Goal: Task Accomplishment & Management: Manage account settings

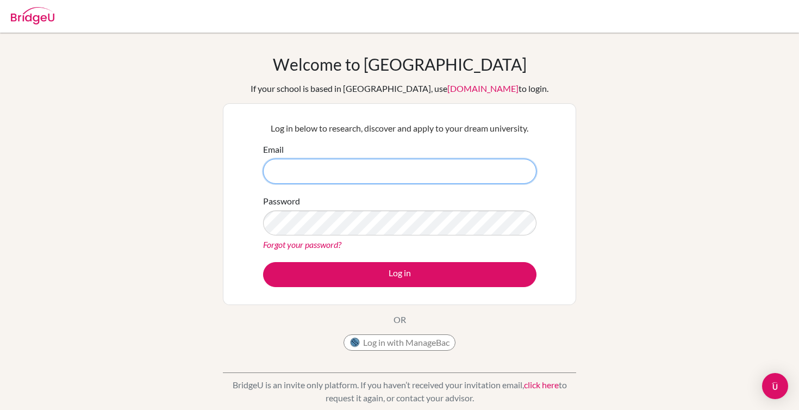
click at [455, 172] on input "Email" at bounding box center [399, 171] width 273 height 25
click at [390, 166] on input "Email" at bounding box center [399, 171] width 273 height 25
type input "1"
type input "[EMAIL_ADDRESS][DOMAIN_NAME]"
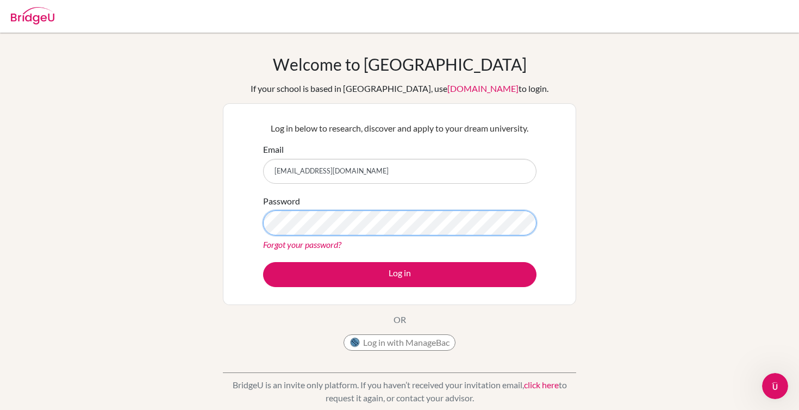
click at [399, 274] on button "Log in" at bounding box center [399, 274] width 273 height 25
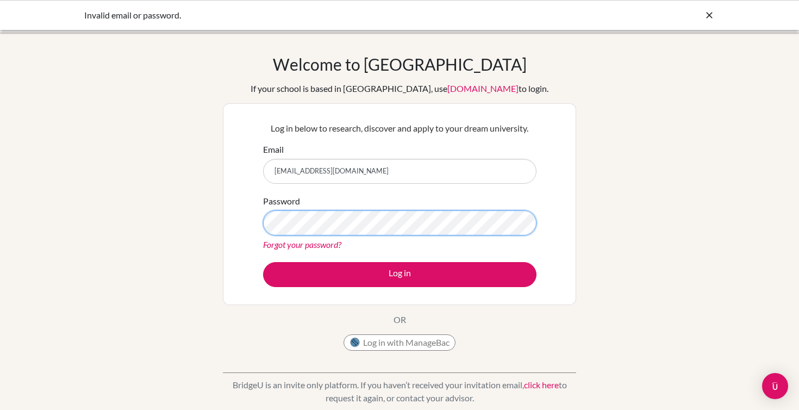
click at [399, 274] on button "Log in" at bounding box center [399, 274] width 273 height 25
click at [226, 231] on div "Log in below to research, discover and apply to your dream university. Email li…" at bounding box center [399, 204] width 353 height 202
click at [399, 274] on button "Log in" at bounding box center [399, 274] width 273 height 25
click at [201, 241] on div "Welcome to [GEOGRAPHIC_DATA] If your school is based in [GEOGRAPHIC_DATA], use …" at bounding box center [399, 231] width 799 height 355
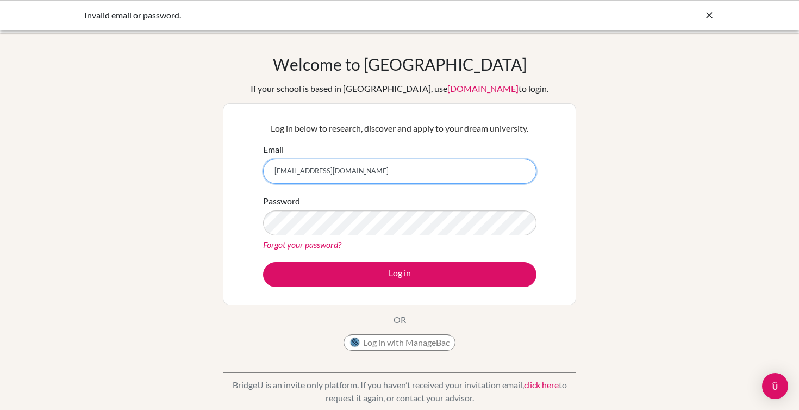
click at [363, 173] on input "[EMAIL_ADDRESS][DOMAIN_NAME]" at bounding box center [399, 171] width 273 height 25
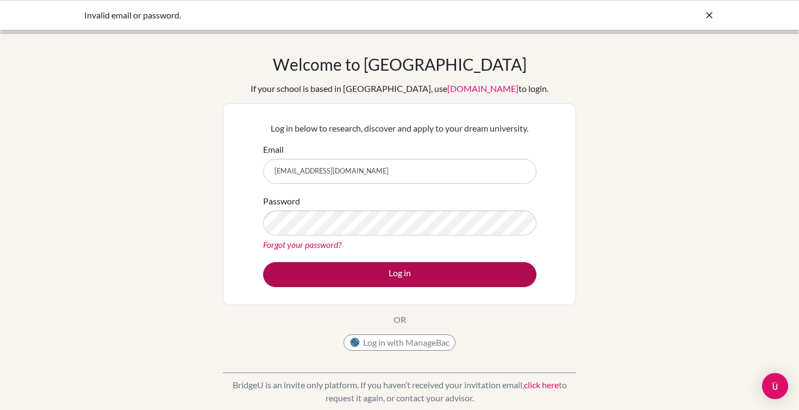
click at [368, 266] on button "Log in" at bounding box center [399, 274] width 273 height 25
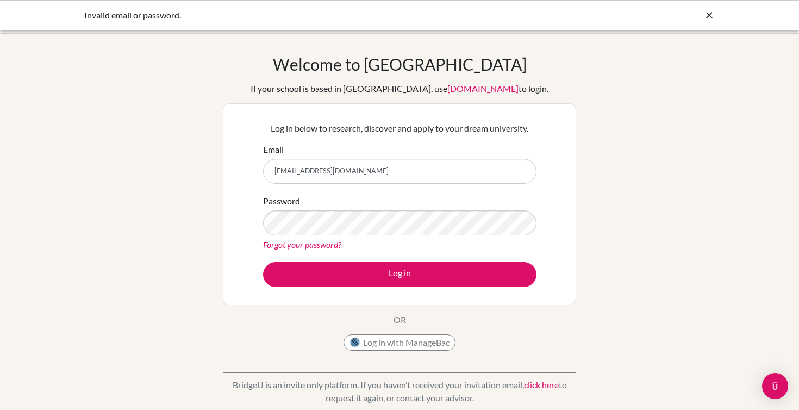
click at [360, 134] on p "Log in below to research, discover and apply to your dream university." at bounding box center [399, 128] width 273 height 13
click at [389, 190] on form "Email liyehkang0225@gmail.com Password Forgot your password? Log in" at bounding box center [399, 215] width 273 height 144
click at [316, 250] on div "Forgot your password?" at bounding box center [399, 244] width 273 height 13
click at [317, 246] on link "Forgot your password?" at bounding box center [302, 244] width 78 height 10
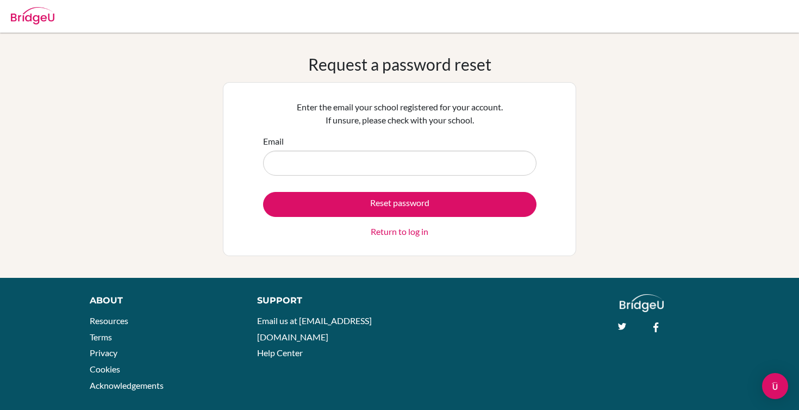
type input "1"
type input "[EMAIL_ADDRESS][DOMAIN_NAME]"
click at [399, 204] on button "Reset password" at bounding box center [399, 204] width 273 height 25
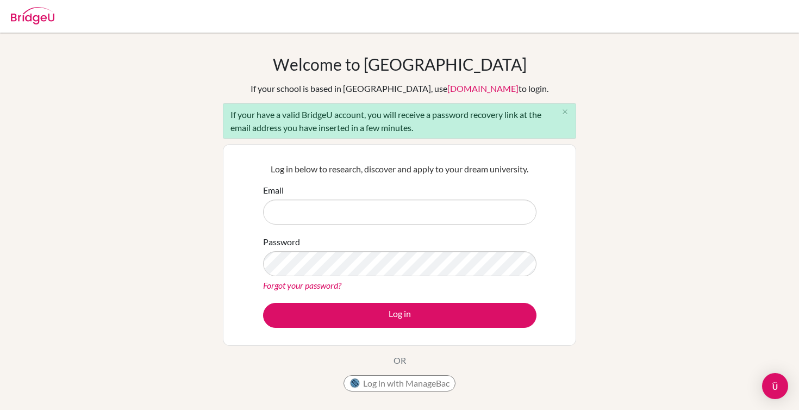
click at [204, 225] on div "Welcome to BridgeU If your school is based in China, use app.bridge-u.com.cn to…" at bounding box center [399, 252] width 799 height 396
click at [296, 208] on input "Email" at bounding box center [399, 211] width 273 height 25
click at [271, 284] on link "Forgot your password?" at bounding box center [302, 285] width 78 height 10
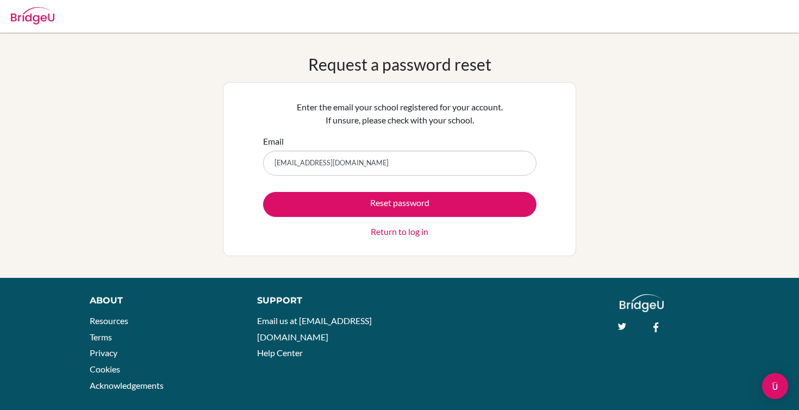
type input "[EMAIL_ADDRESS][DOMAIN_NAME]"
click at [399, 204] on button "Reset password" at bounding box center [399, 204] width 273 height 25
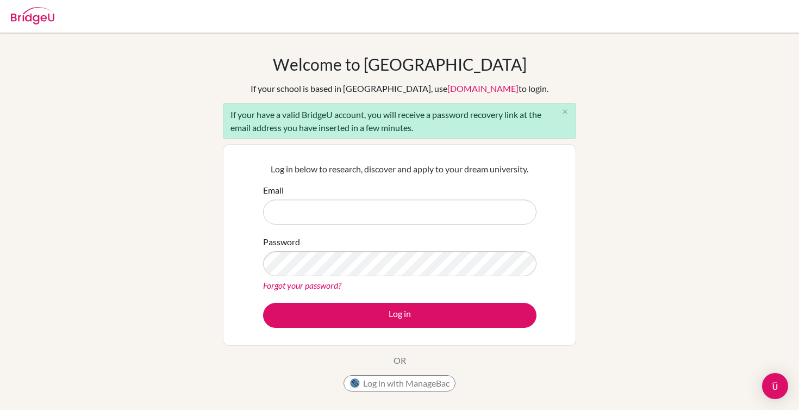
click at [408, 0] on div at bounding box center [399, 16] width 788 height 33
click at [408, 0] on html "Your browser is not supported by BridgeU. Please use Internet Explorer 11+, or …" at bounding box center [399, 205] width 799 height 410
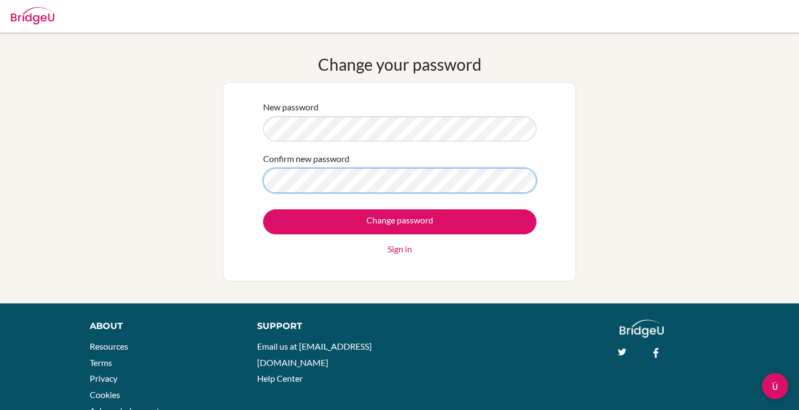
click at [399, 221] on input "Change password" at bounding box center [399, 221] width 273 height 25
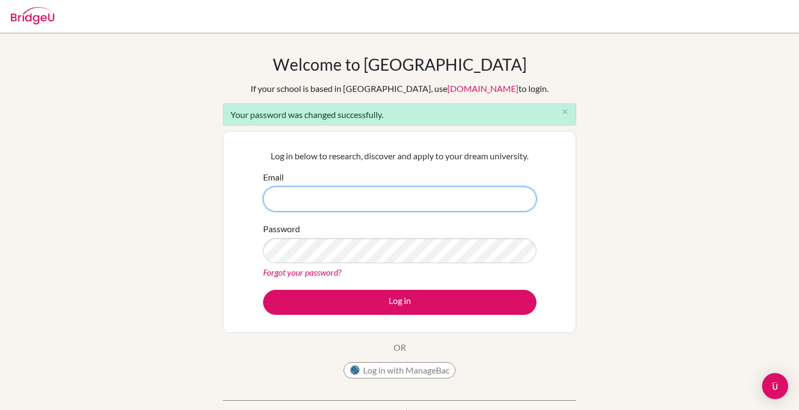
click at [340, 202] on input "Email" at bounding box center [399, 198] width 273 height 25
type input "1600185@dishs.tp.edu.tw"
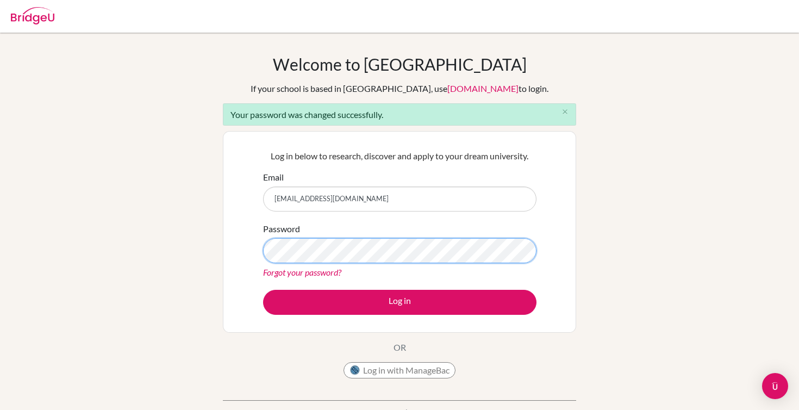
click at [399, 302] on button "Log in" at bounding box center [399, 302] width 273 height 25
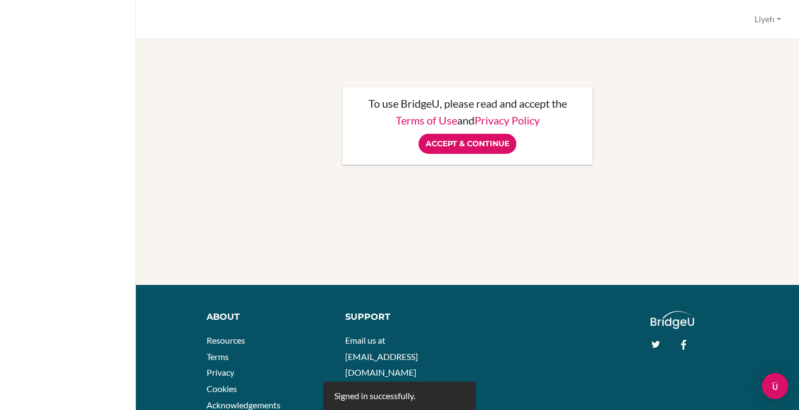
click at [462, 157] on div "To use BridgeU, please read and accept the Terms of Use and Privacy Policy Acce…" at bounding box center [467, 126] width 250 height 78
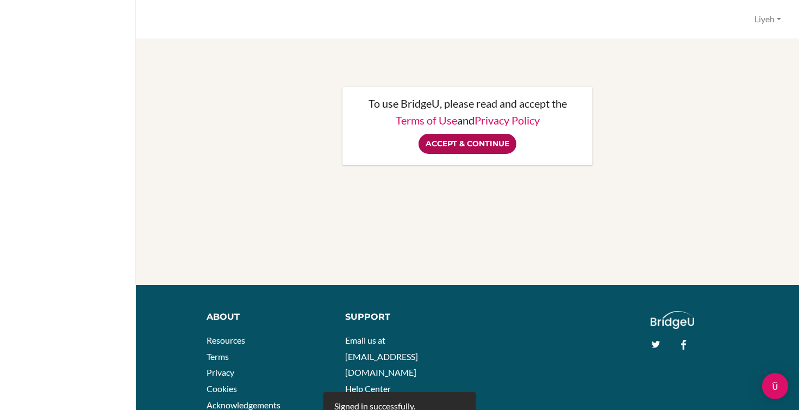
click at [462, 146] on input "Accept & Continue" at bounding box center [467, 144] width 98 height 20
